Goal: Information Seeking & Learning: Learn about a topic

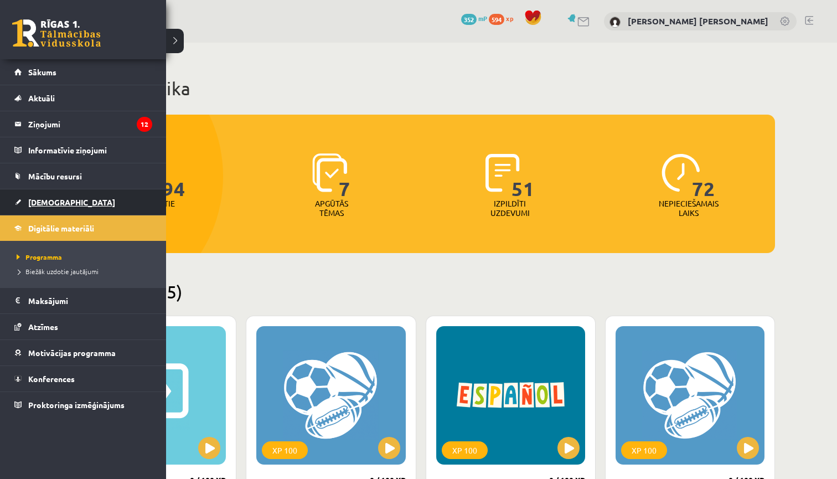
click at [75, 203] on link "[DEMOGRAPHIC_DATA]" at bounding box center [83, 201] width 138 height 25
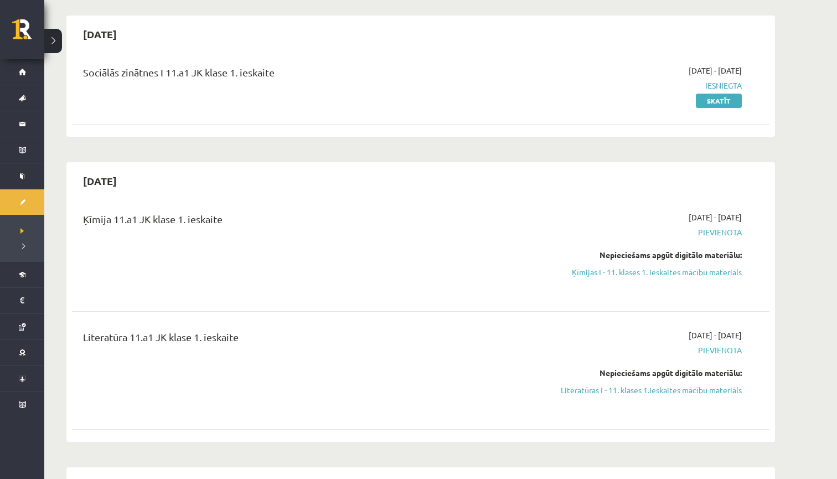
scroll to position [110, 0]
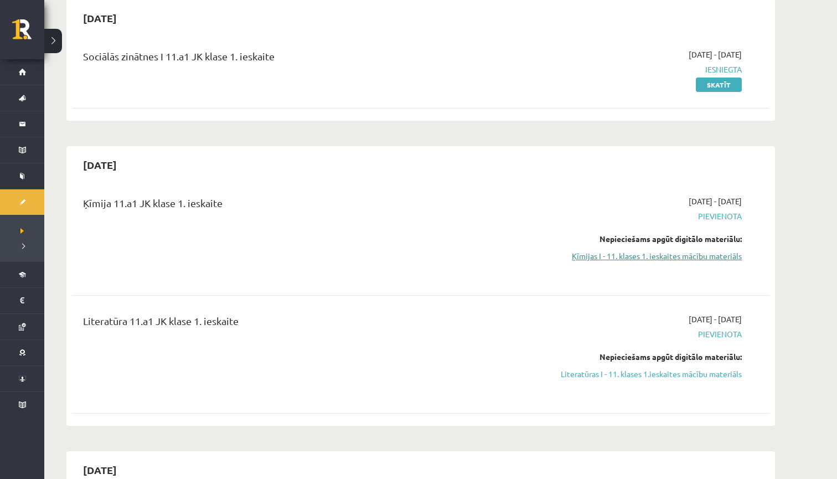
click at [645, 251] on link "Ķīmijas I - 11. klases 1. ieskaites mācību materiāls" at bounding box center [637, 256] width 209 height 12
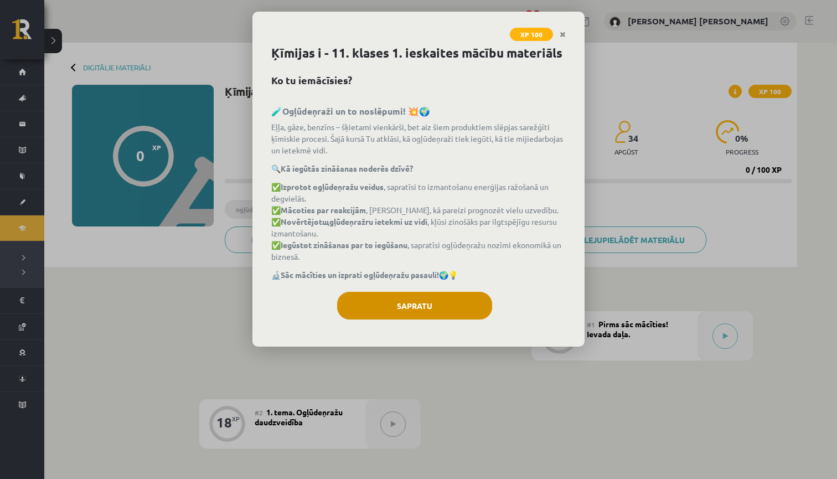
click at [452, 307] on button "Sapratu" at bounding box center [414, 306] width 155 height 28
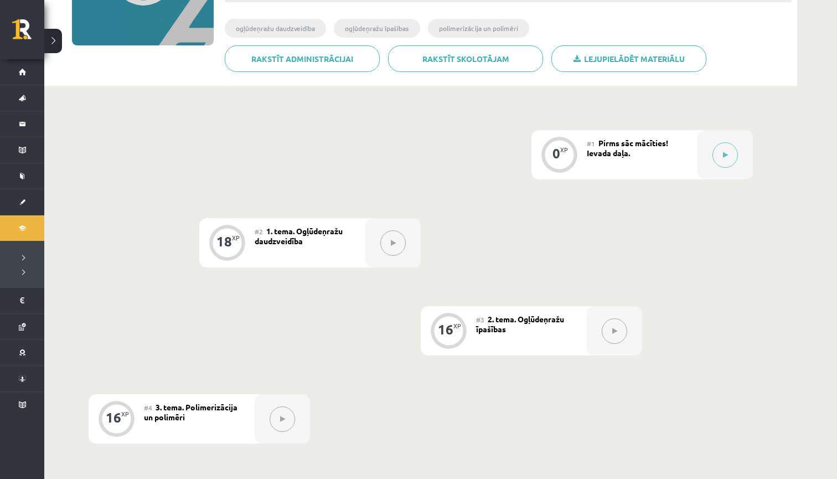
scroll to position [181, 0]
click at [294, 67] on link "Rakstīt administrācijai" at bounding box center [302, 58] width 155 height 27
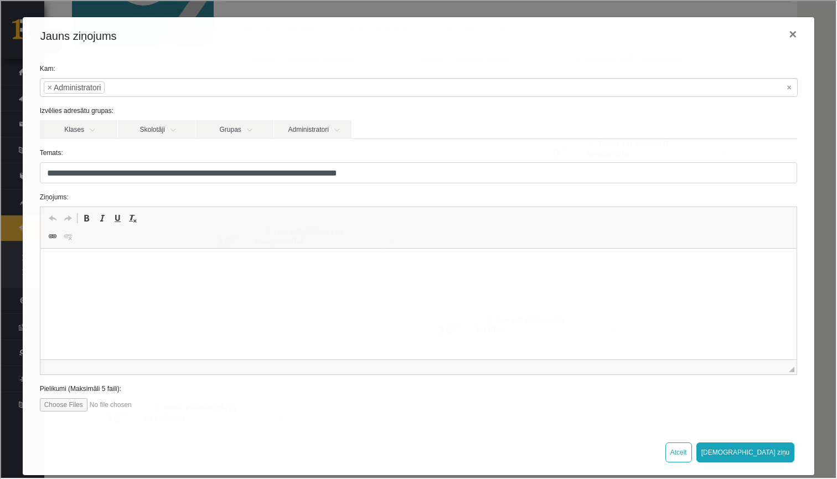
scroll to position [0, 0]
click at [789, 39] on button "×" at bounding box center [791, 33] width 25 height 31
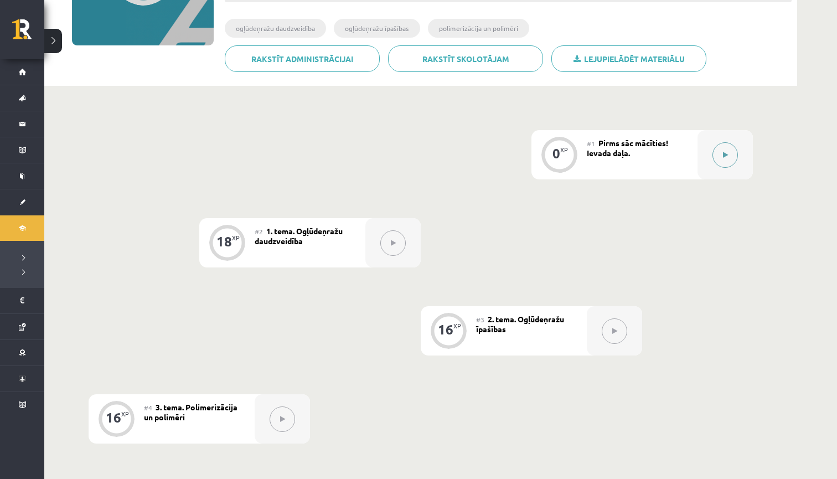
click at [721, 151] on button at bounding box center [725, 154] width 25 height 25
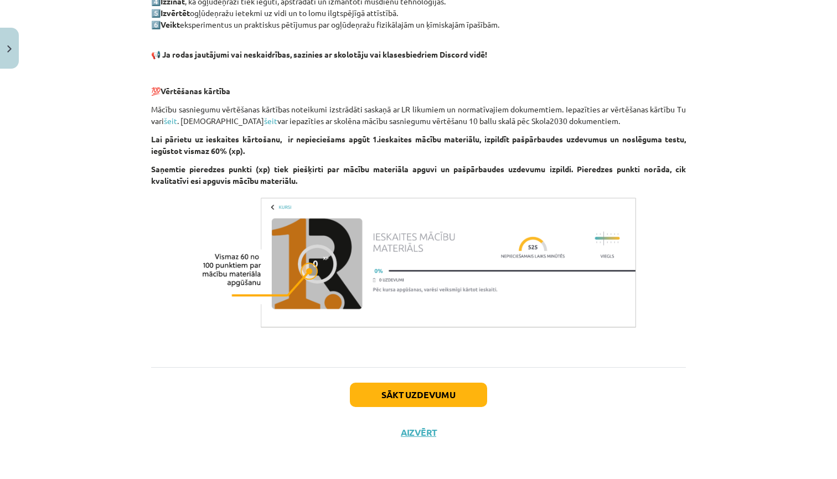
scroll to position [606, 0]
click at [453, 394] on button "Sākt uzdevumu" at bounding box center [418, 395] width 137 height 24
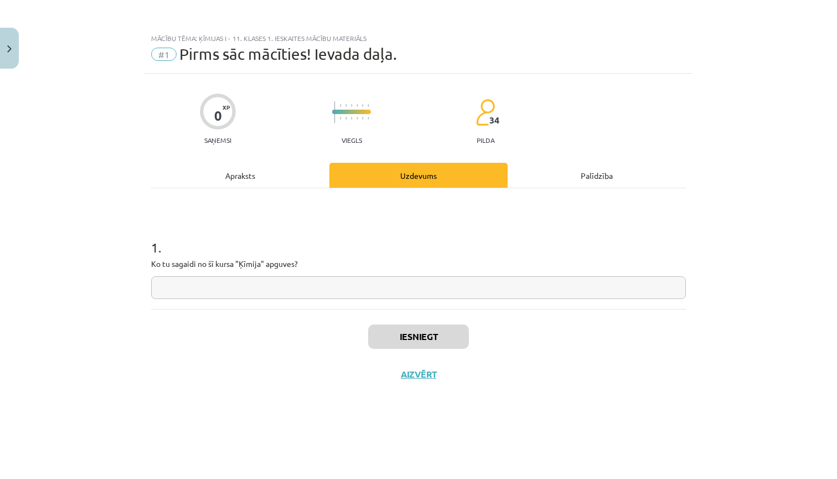
click at [440, 286] on input "text" at bounding box center [418, 287] width 535 height 23
type input "**********"
click at [433, 332] on button "Iesniegt" at bounding box center [418, 337] width 101 height 24
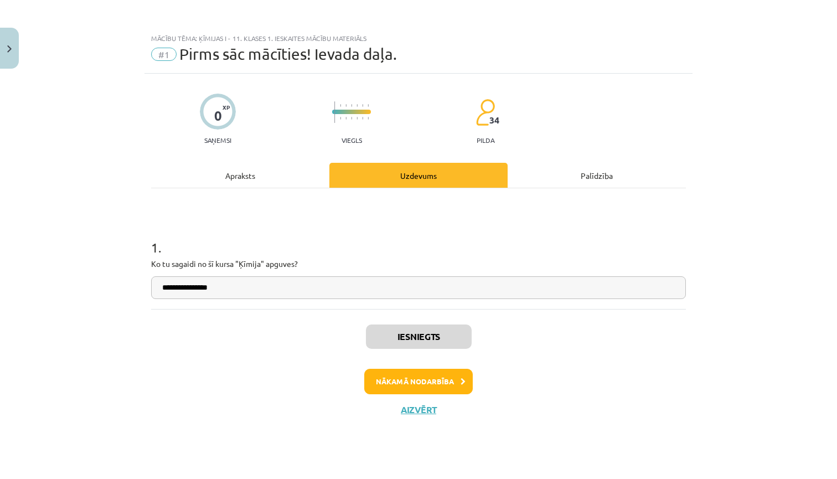
click at [415, 383] on button "Nākamā nodarbība" at bounding box center [418, 381] width 109 height 25
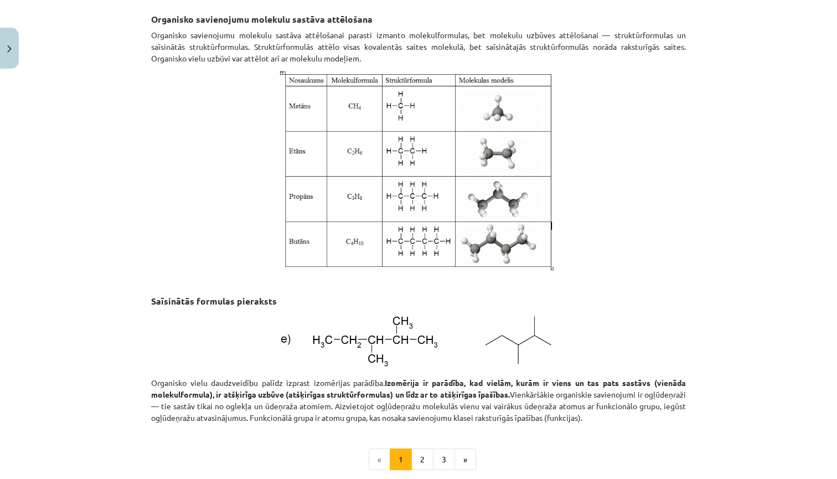
scroll to position [1316, 0]
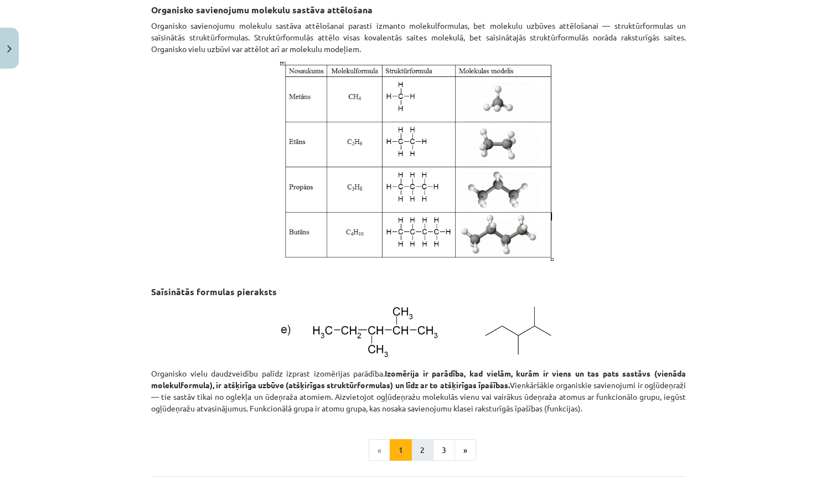
click at [423, 455] on button "2" at bounding box center [423, 450] width 22 height 22
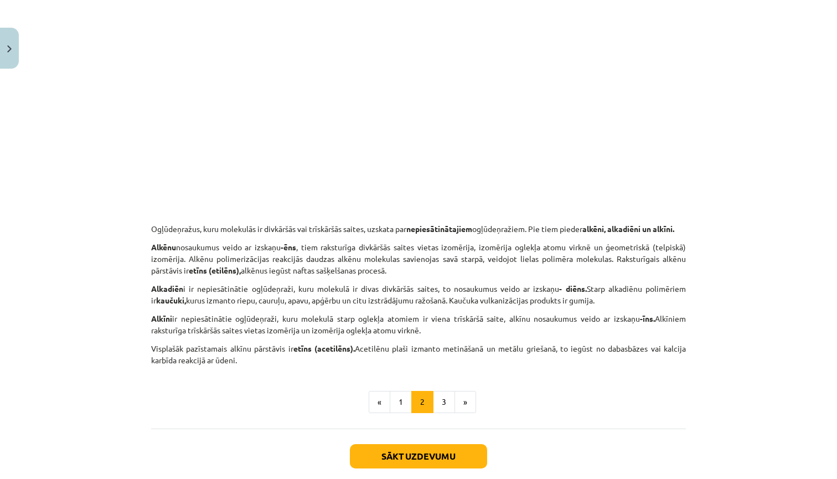
scroll to position [1687, 0]
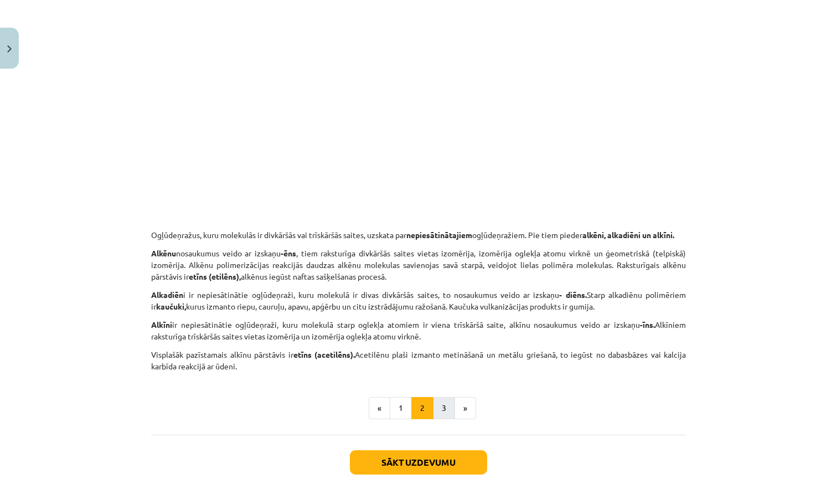
click at [441, 418] on button "3" at bounding box center [444, 408] width 22 height 22
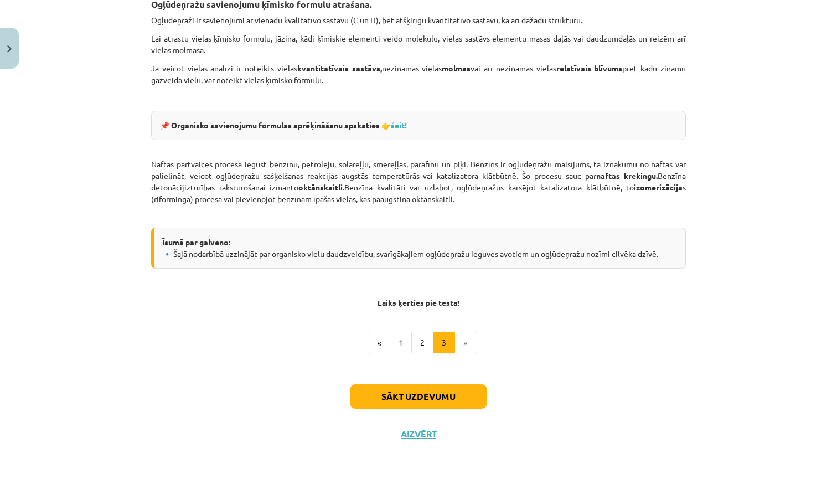
scroll to position [1795, 0]
click at [361, 390] on button "Sākt uzdevumu" at bounding box center [418, 397] width 137 height 24
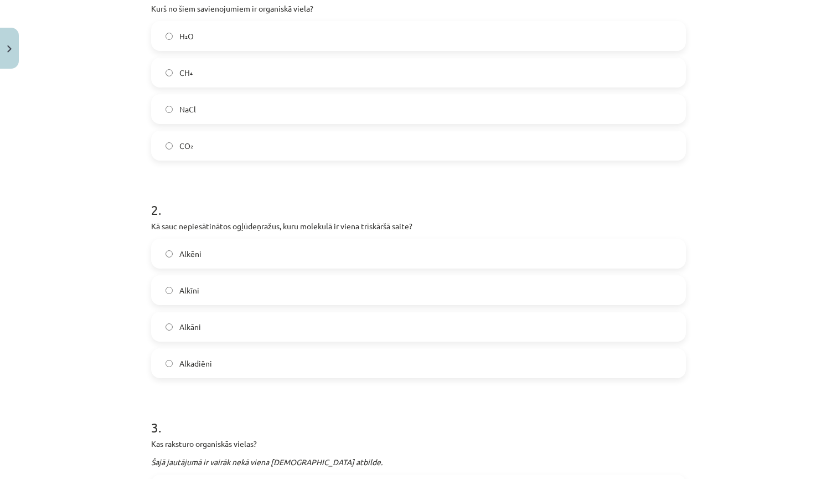
scroll to position [254, 0]
click at [205, 74] on label "CH₄" at bounding box center [418, 74] width 533 height 28
click at [305, 294] on label "Alkīni" at bounding box center [418, 292] width 533 height 28
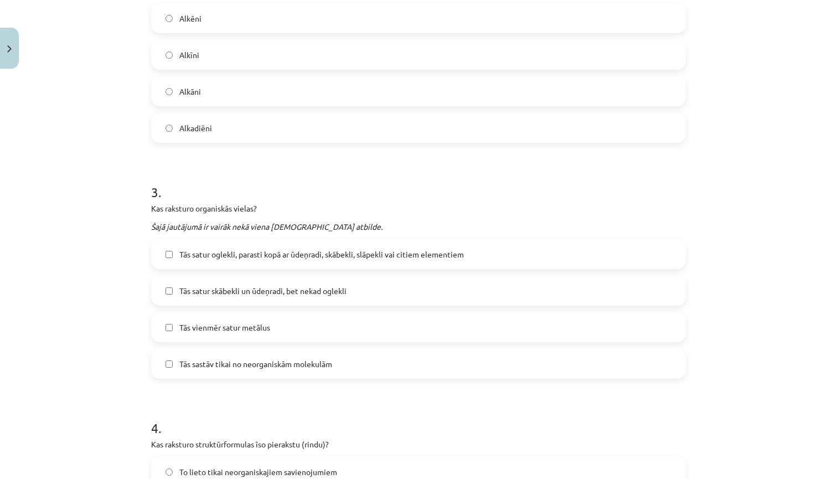
scroll to position [492, 0]
click at [327, 263] on label "Tās satur oglekli, parasti kopā ar ūdeņradi, skābekli, slāpekli vai citiem elem…" at bounding box center [418, 253] width 533 height 28
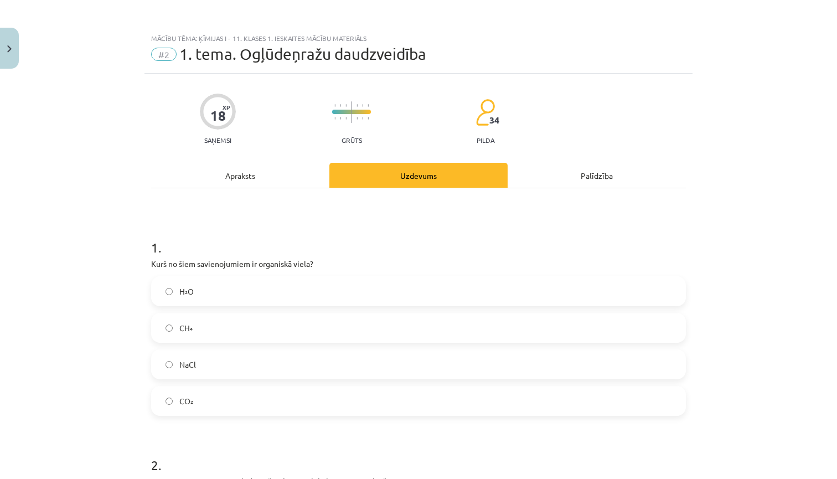
scroll to position [0, 0]
